Goal: Obtain resource: Obtain resource

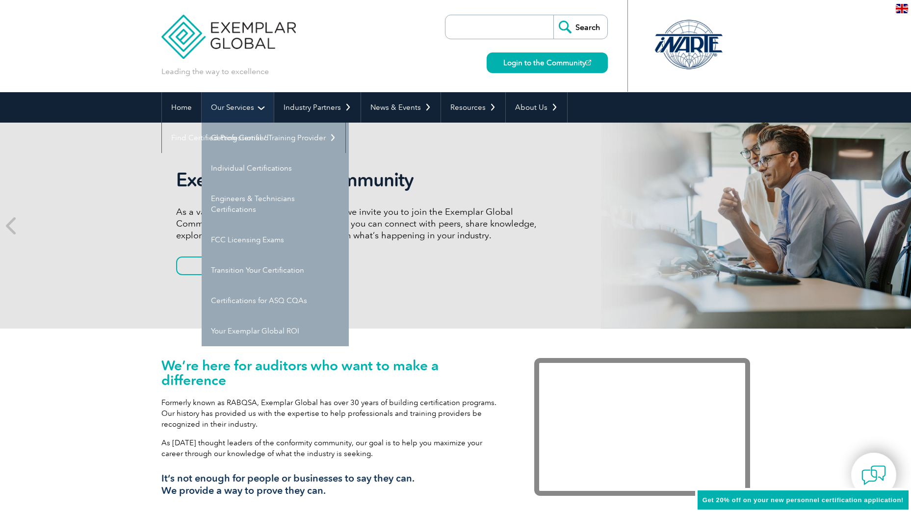
click at [258, 108] on link "Our Services" at bounding box center [238, 107] width 72 height 30
click at [268, 167] on link "Individual Certifications" at bounding box center [275, 168] width 147 height 30
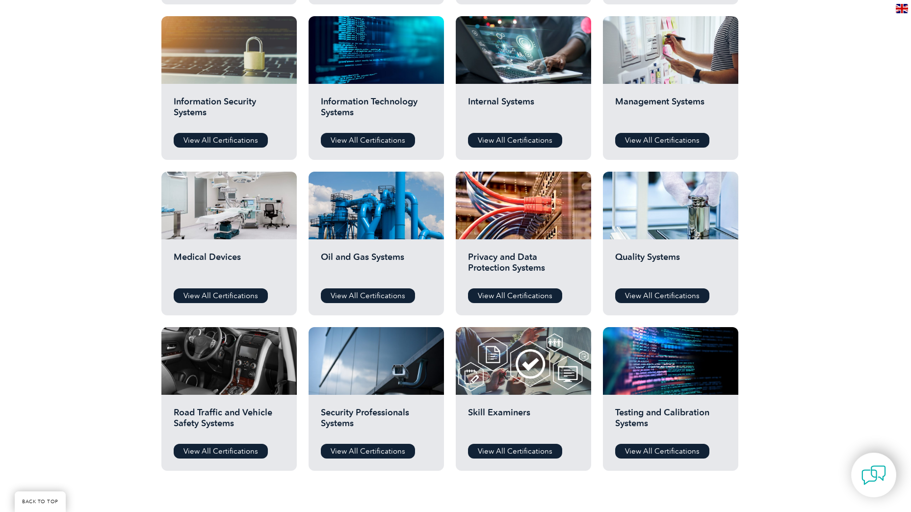
scroll to position [540, 0]
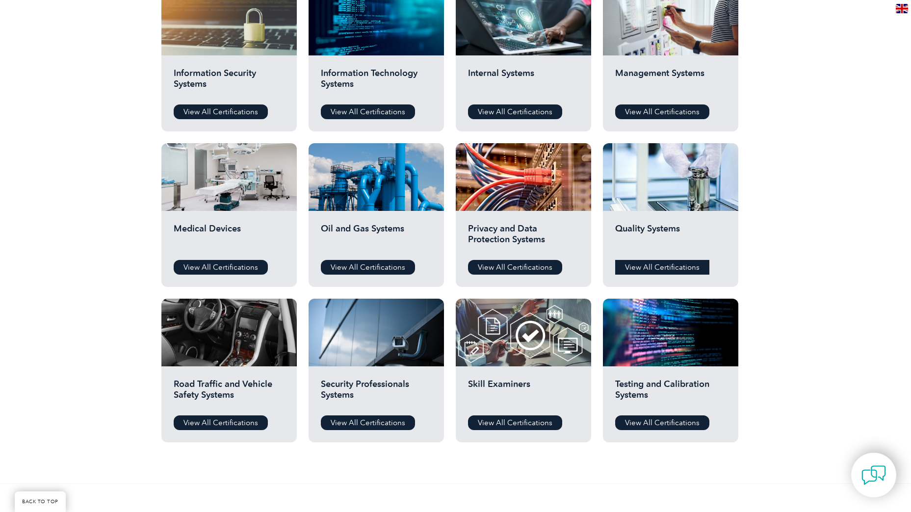
click at [663, 266] on link "View All Certifications" at bounding box center [662, 267] width 94 height 15
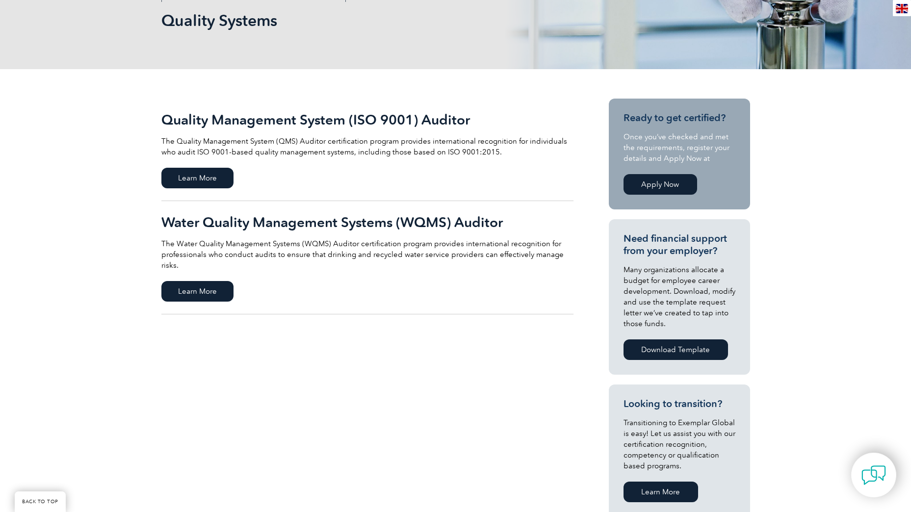
scroll to position [147, 0]
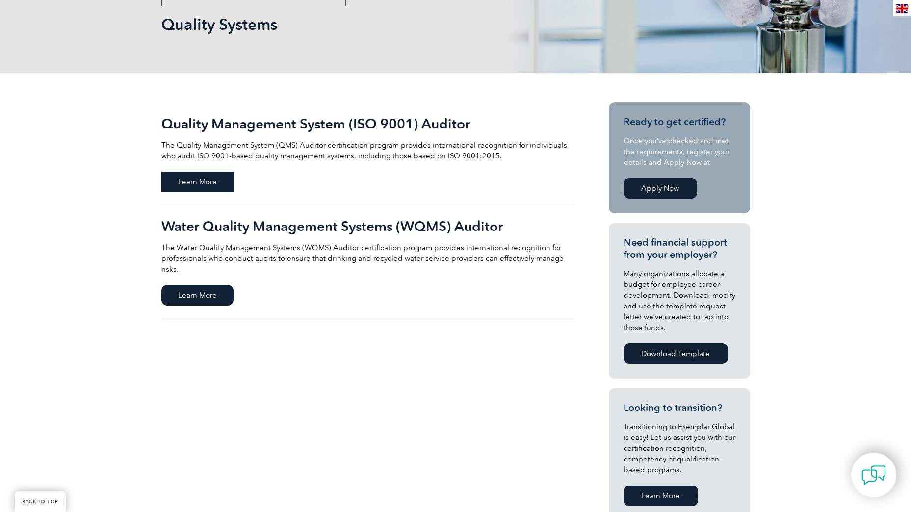
click at [206, 181] on span "Learn More" at bounding box center [197, 182] width 72 height 21
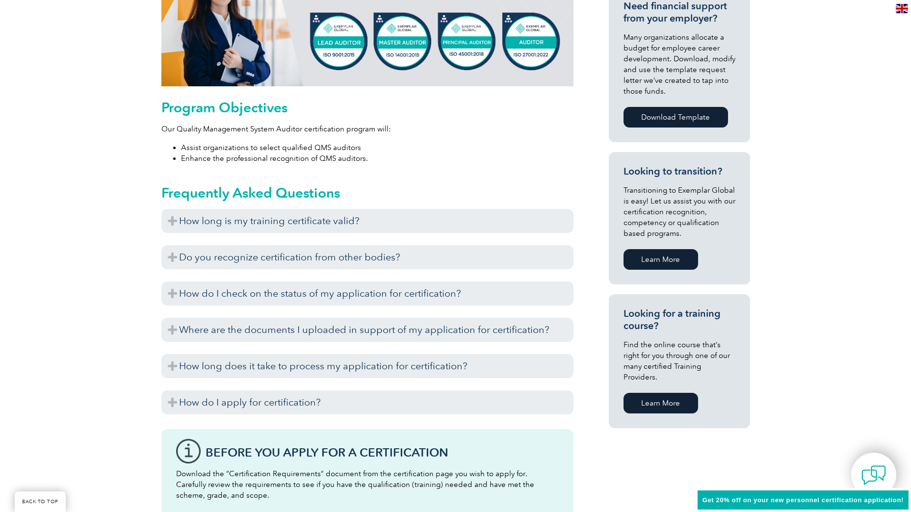
scroll to position [491, 0]
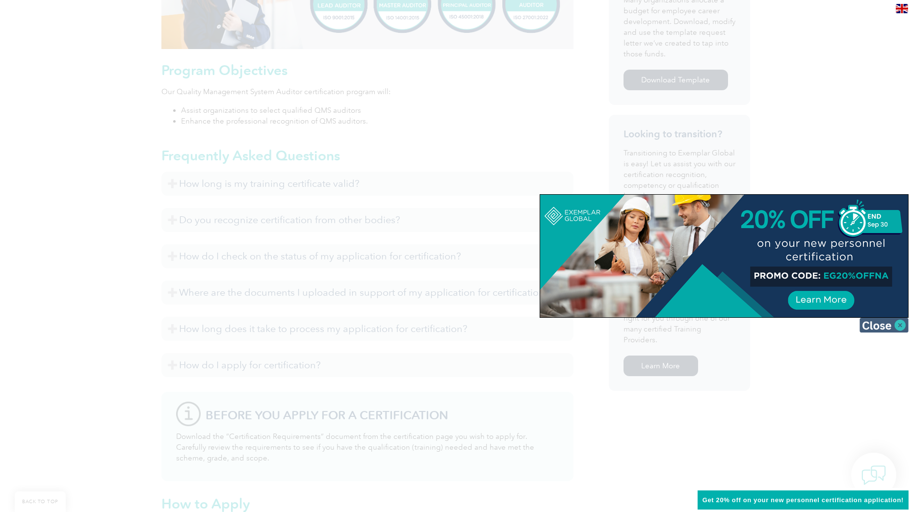
click at [901, 325] on img at bounding box center [883, 325] width 49 height 15
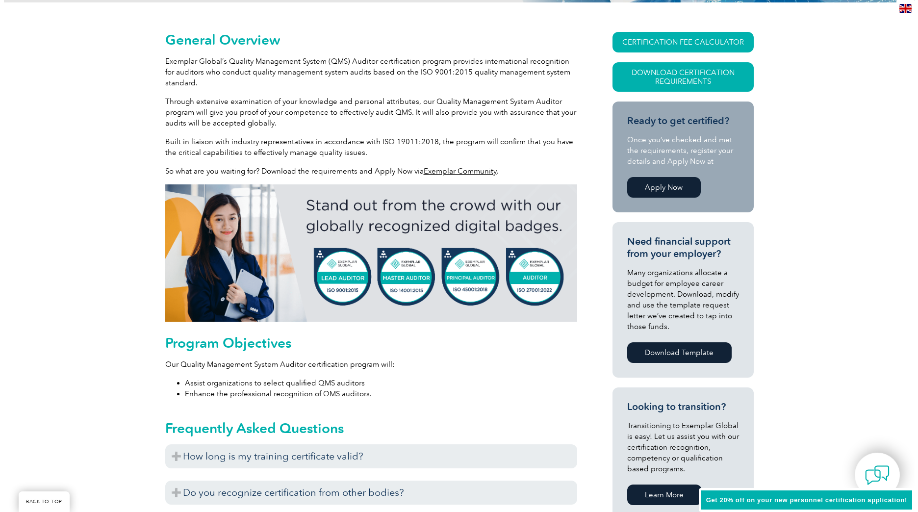
scroll to position [197, 0]
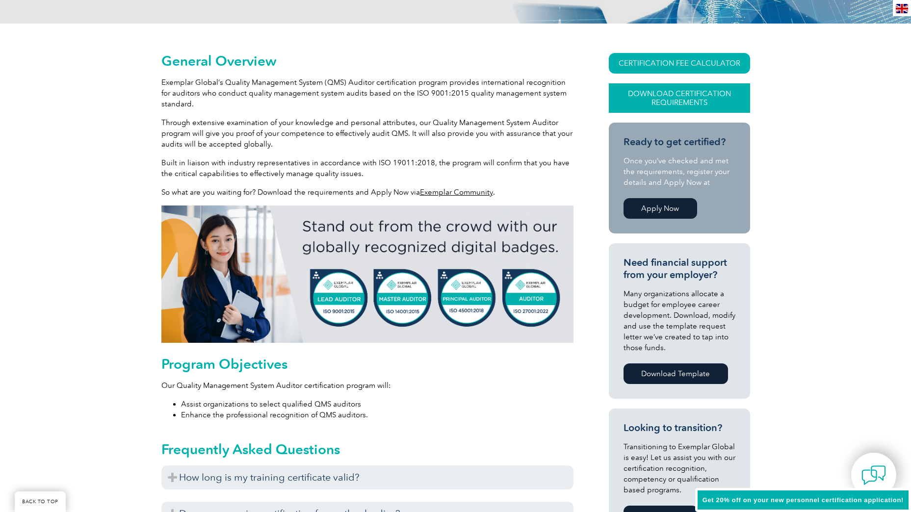
click at [690, 92] on link "Download Certification Requirements" at bounding box center [679, 97] width 141 height 29
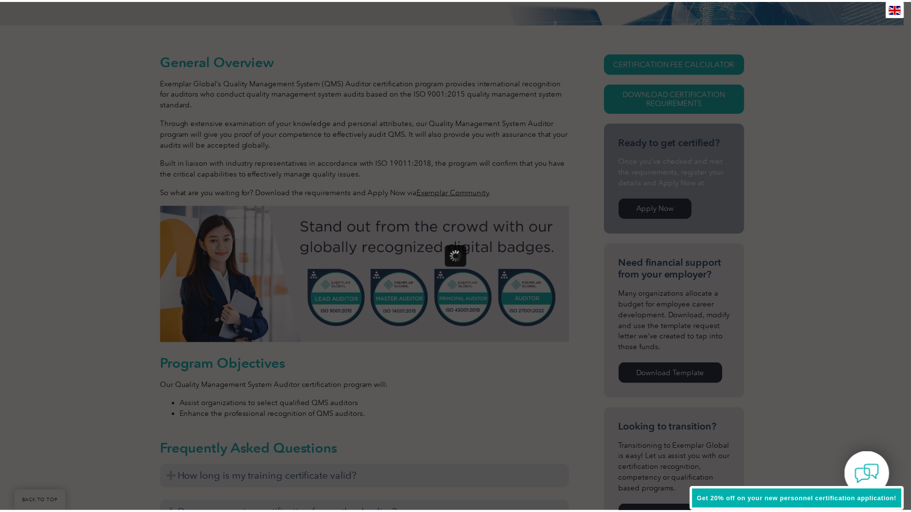
scroll to position [0, 0]
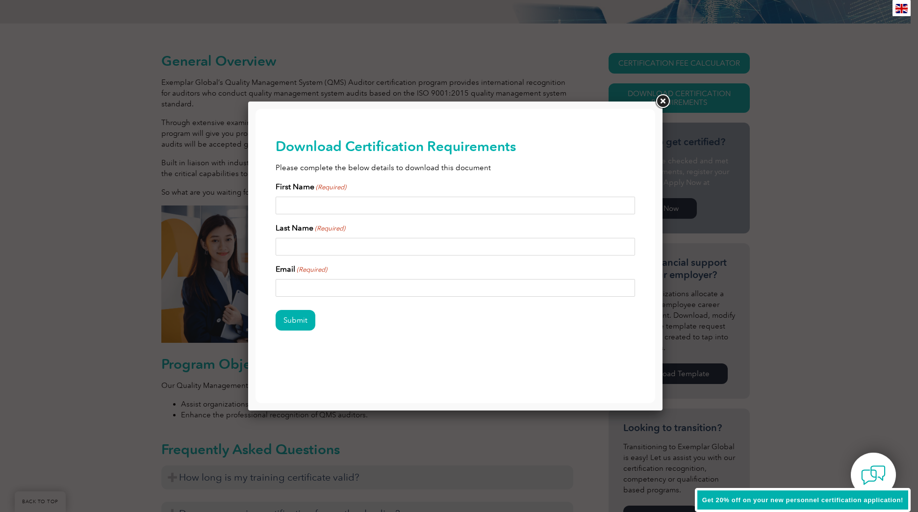
click at [660, 101] on link at bounding box center [663, 102] width 18 height 18
